Goal: Information Seeking & Learning: Learn about a topic

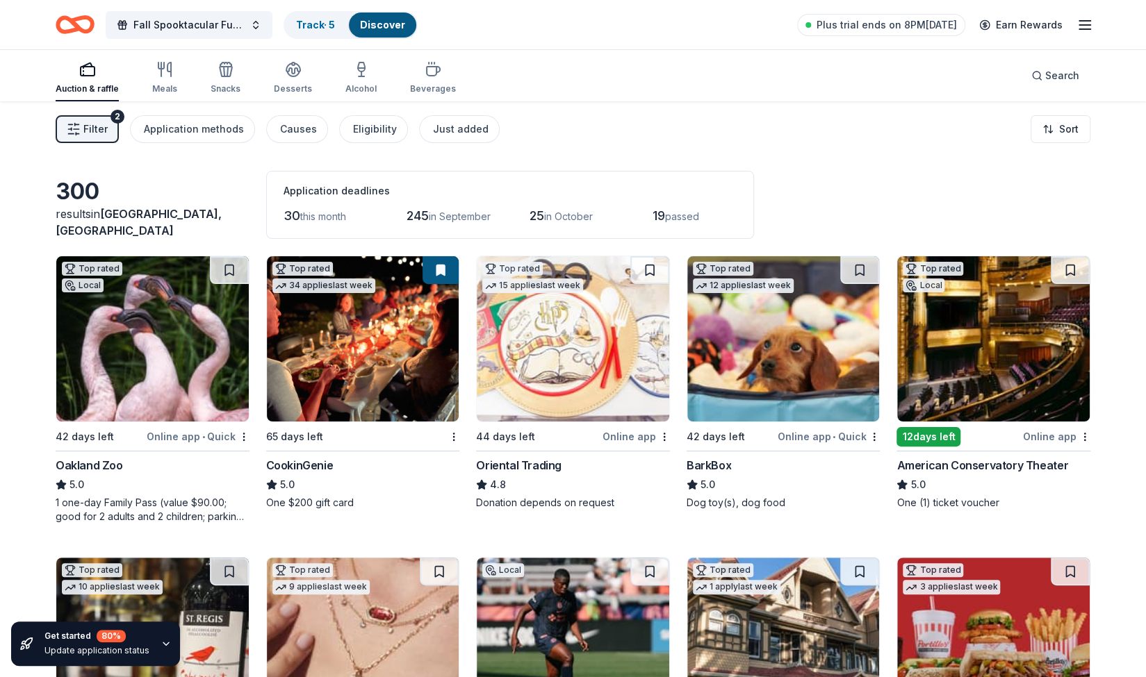
click at [375, 365] on img at bounding box center [363, 338] width 192 height 165
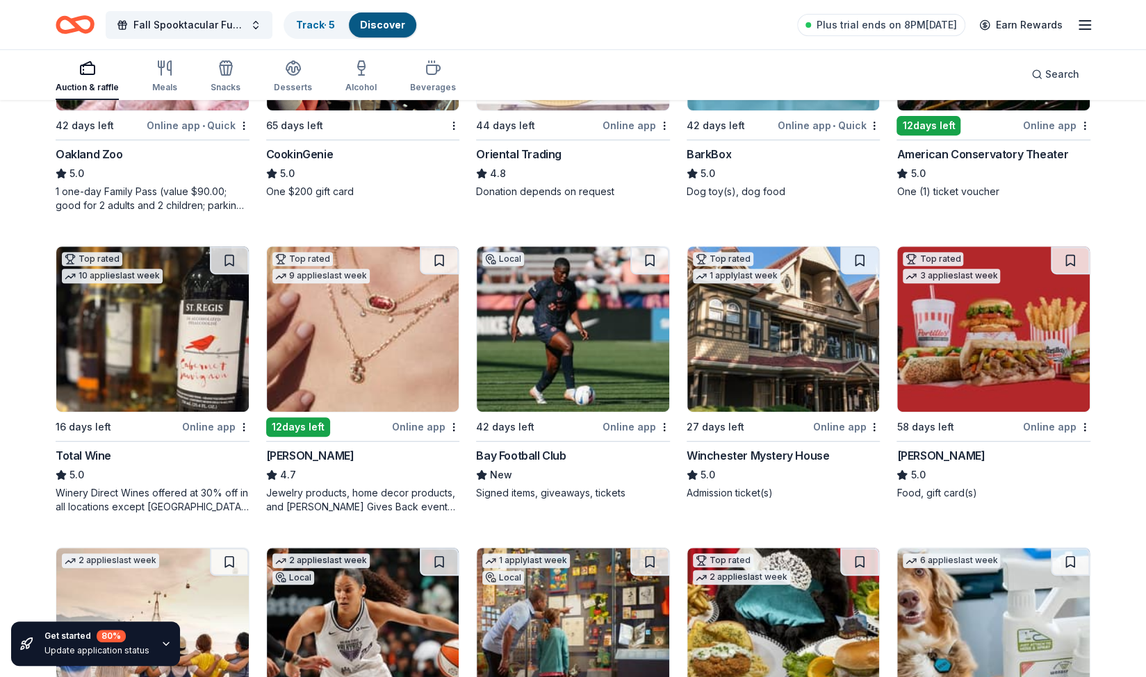
scroll to position [336, 0]
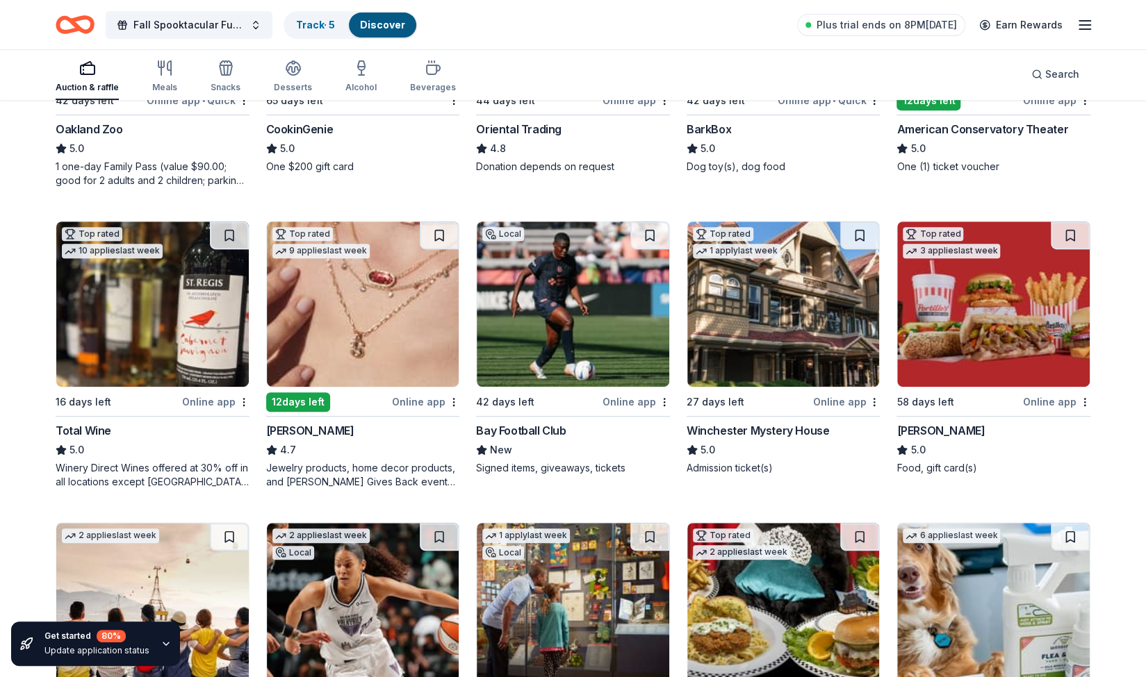
click at [165, 352] on img at bounding box center [152, 304] width 192 height 165
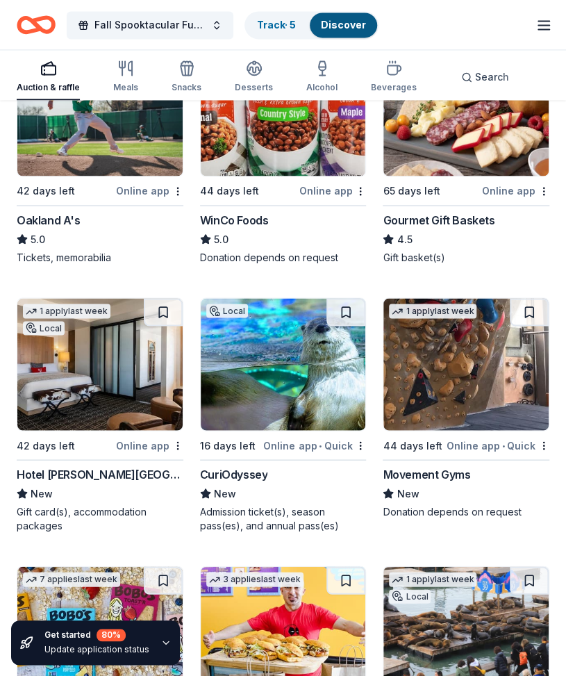
scroll to position [2391, 0]
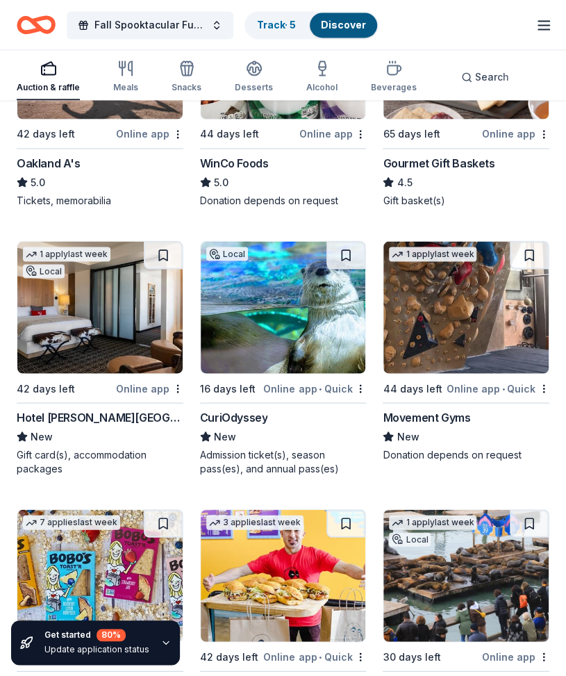
click at [226, 411] on div "CuriOdyssey" at bounding box center [234, 417] width 68 height 17
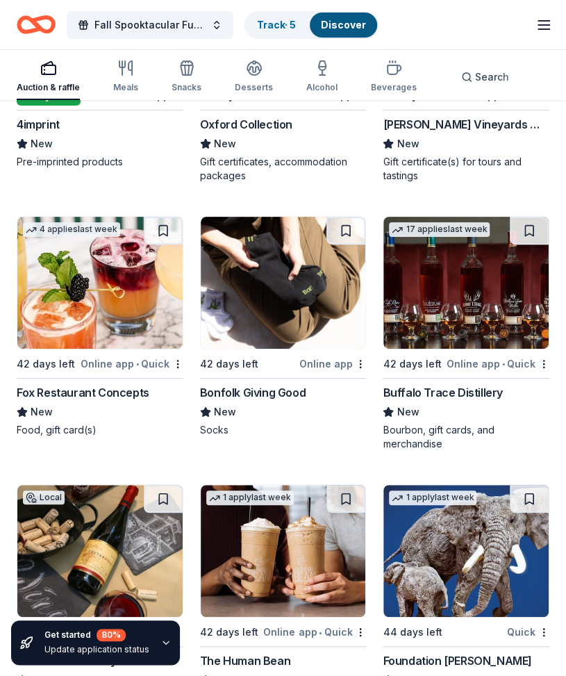
scroll to position [5068, 0]
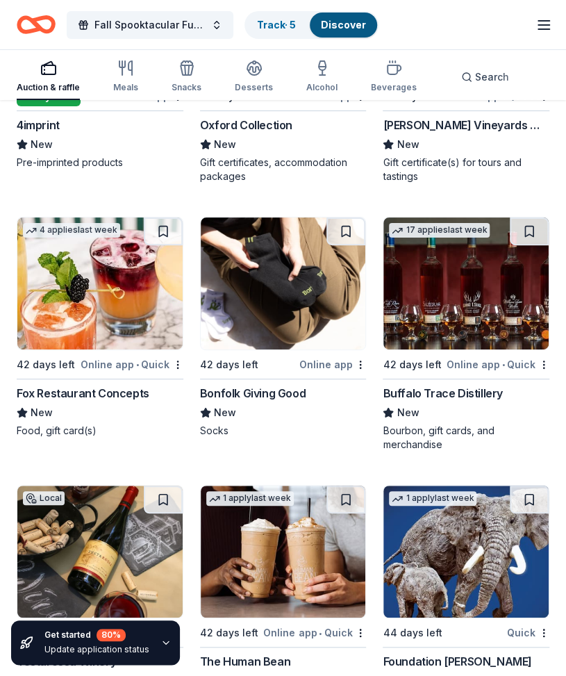
click at [428, 385] on div "Buffalo Trace Distillery" at bounding box center [442, 393] width 119 height 17
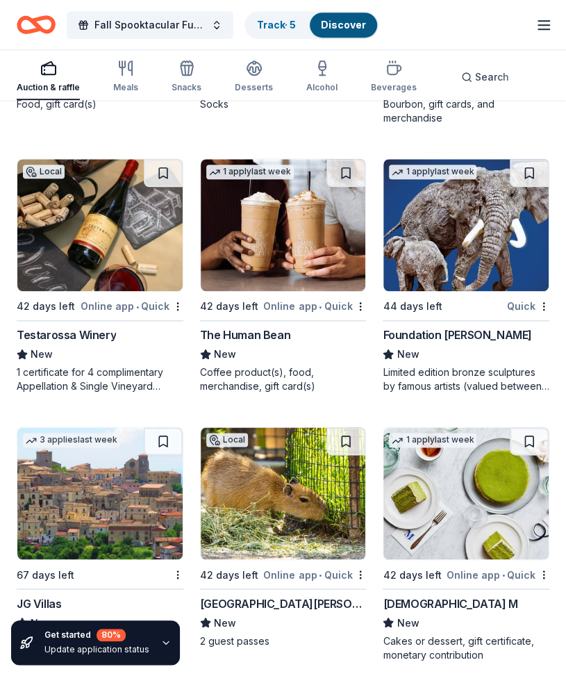
scroll to position [5394, 0]
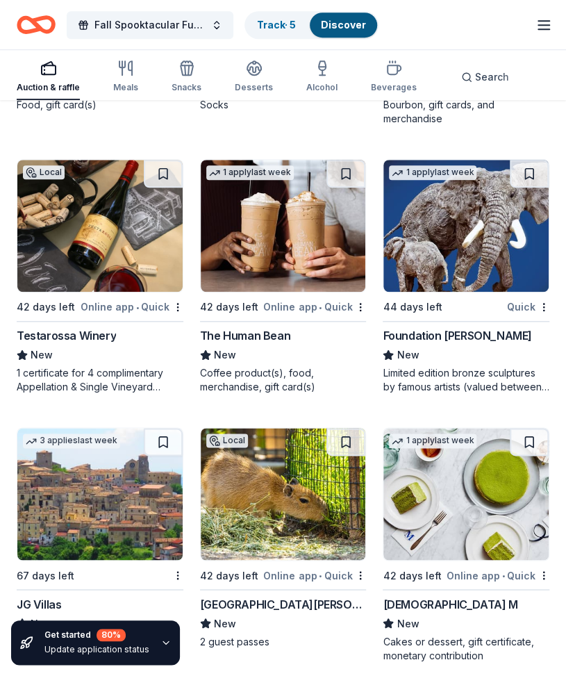
click at [74, 329] on div "Testarossa Winery" at bounding box center [66, 335] width 99 height 17
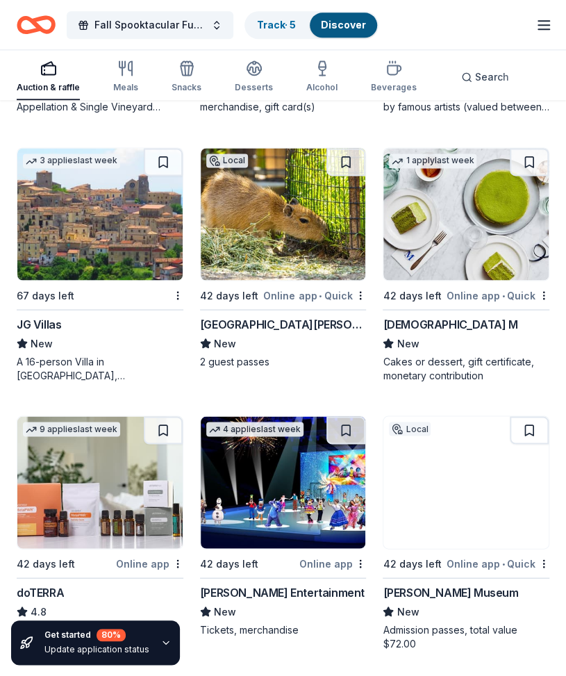
scroll to position [5714, 0]
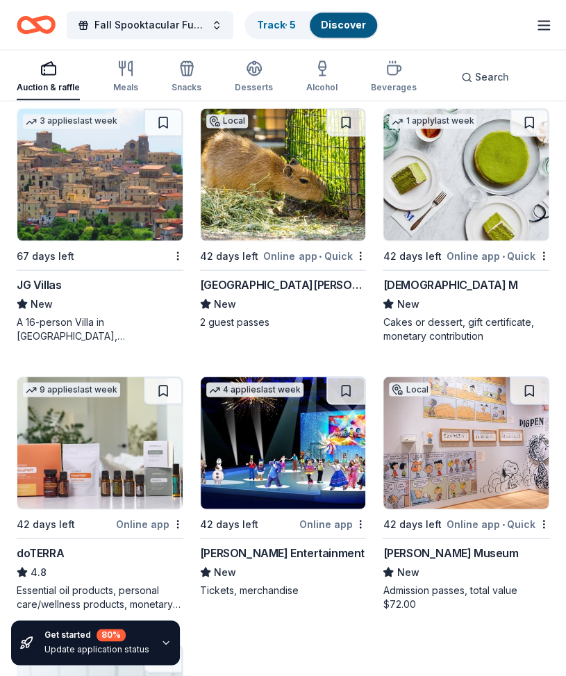
click at [42, 276] on div "JG Villas" at bounding box center [39, 284] width 44 height 17
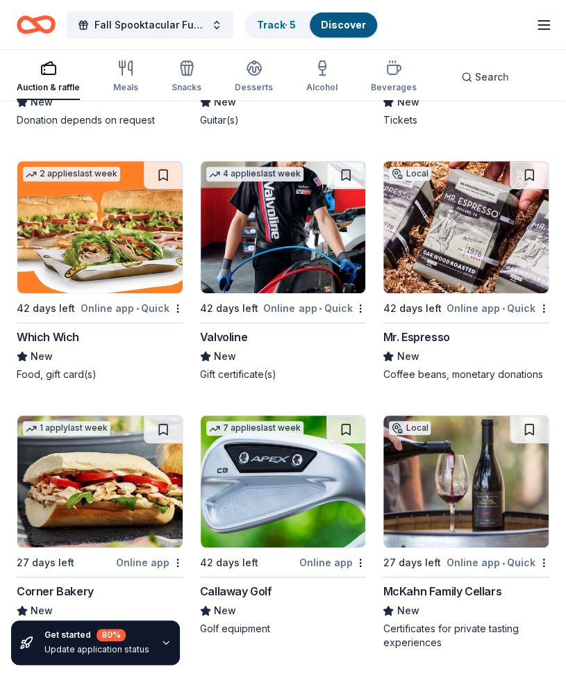
scroll to position [11957, 0]
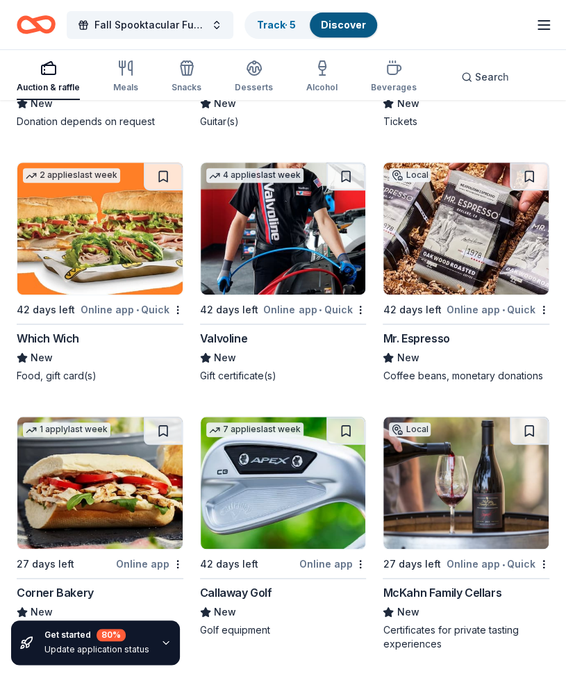
click at [254, 584] on div "Callaway Golf" at bounding box center [236, 592] width 72 height 17
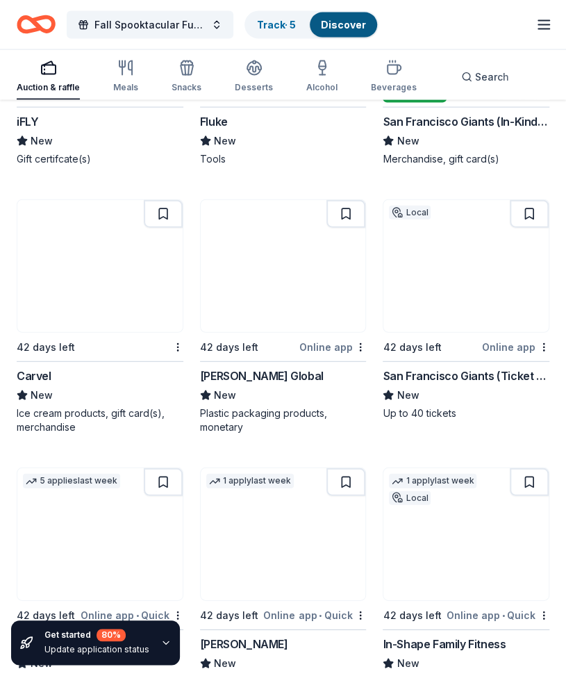
scroll to position [11142, 0]
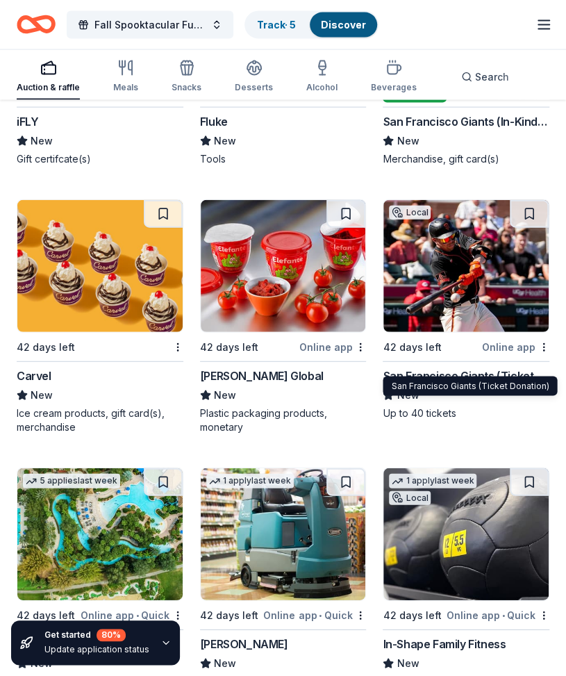
click at [443, 368] on div "San Francisco Giants (Ticket Donation)" at bounding box center [466, 376] width 167 height 17
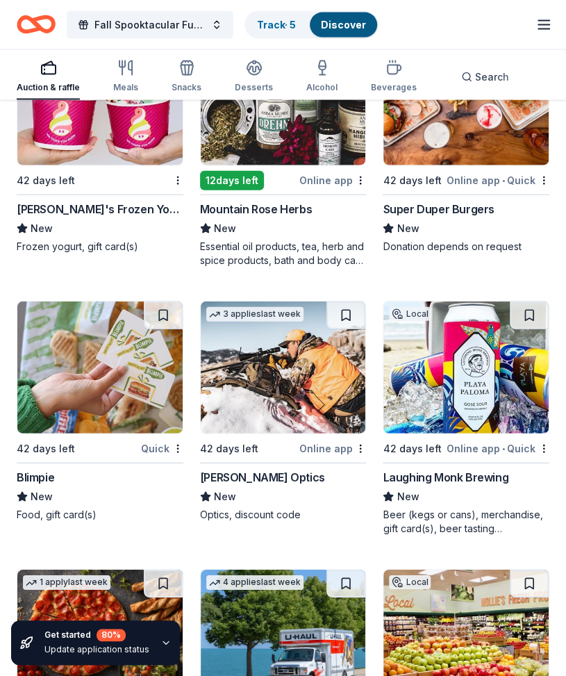
scroll to position [9458, 0]
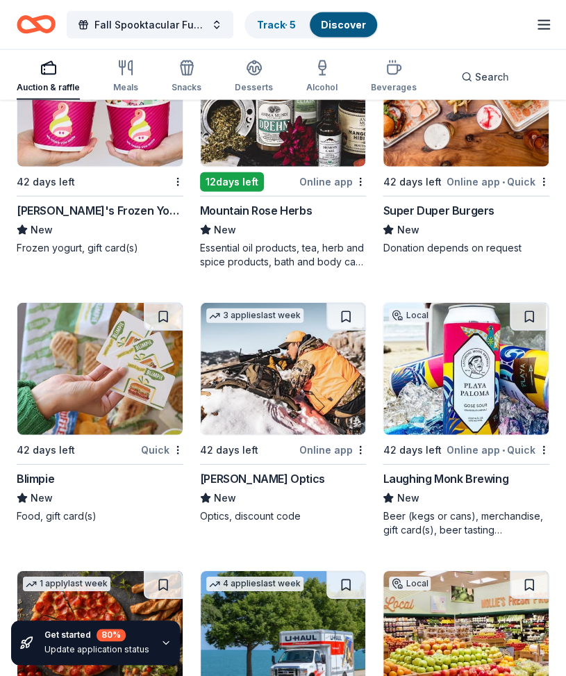
click at [463, 470] on div "Laughing Monk Brewing" at bounding box center [446, 478] width 126 height 17
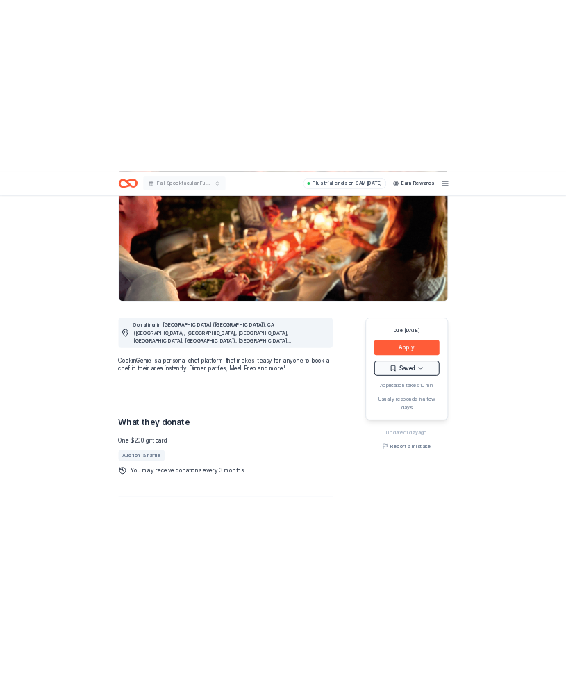
scroll to position [160, 0]
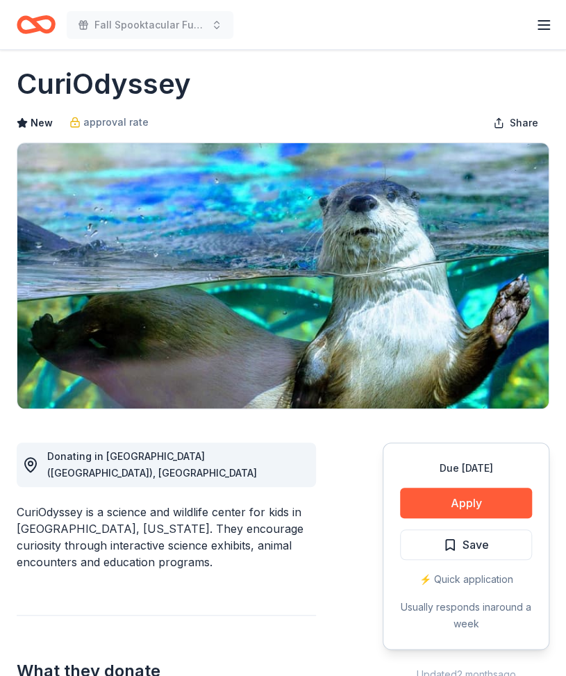
scroll to position [14, 0]
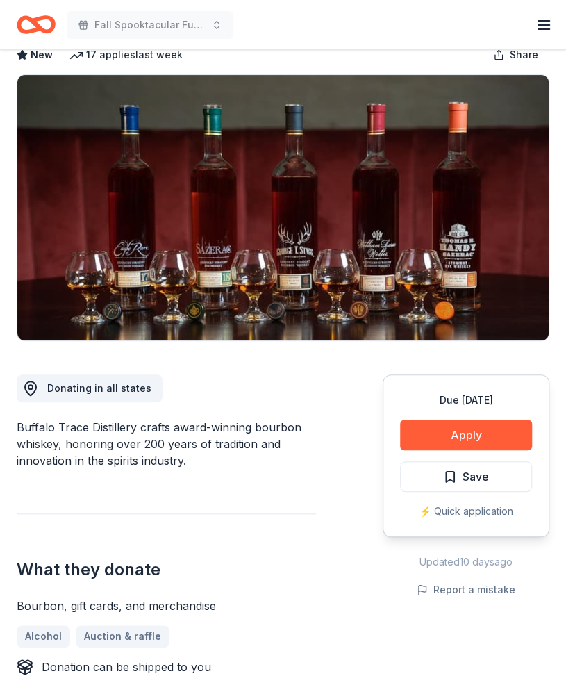
scroll to position [72, 0]
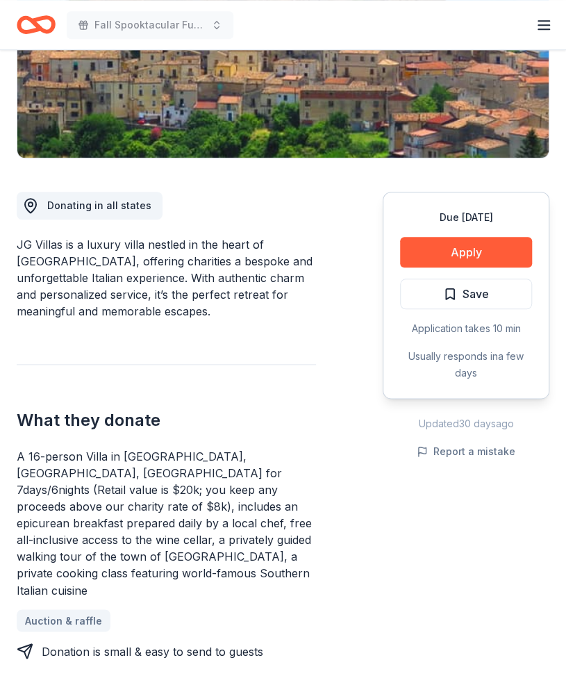
scroll to position [265, 0]
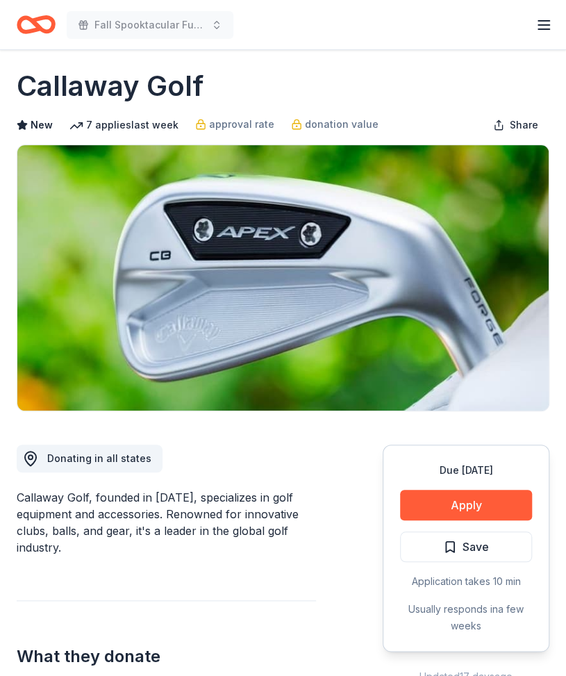
scroll to position [10, 0]
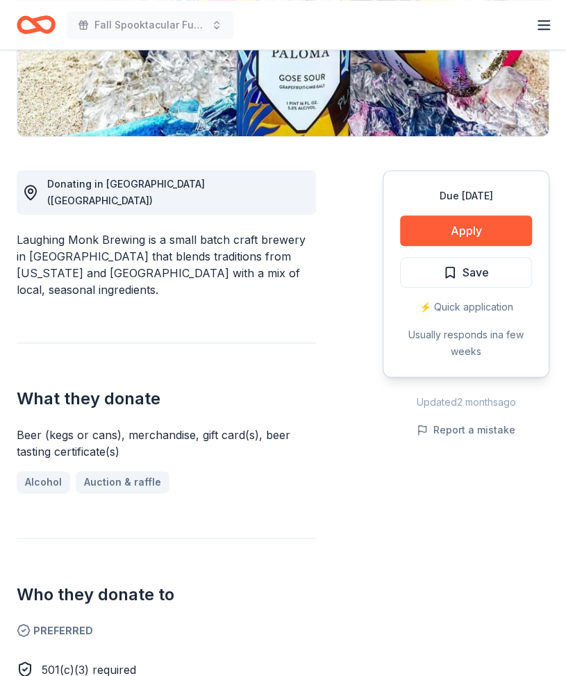
scroll to position [283, 0]
